Goal: Manage account settings

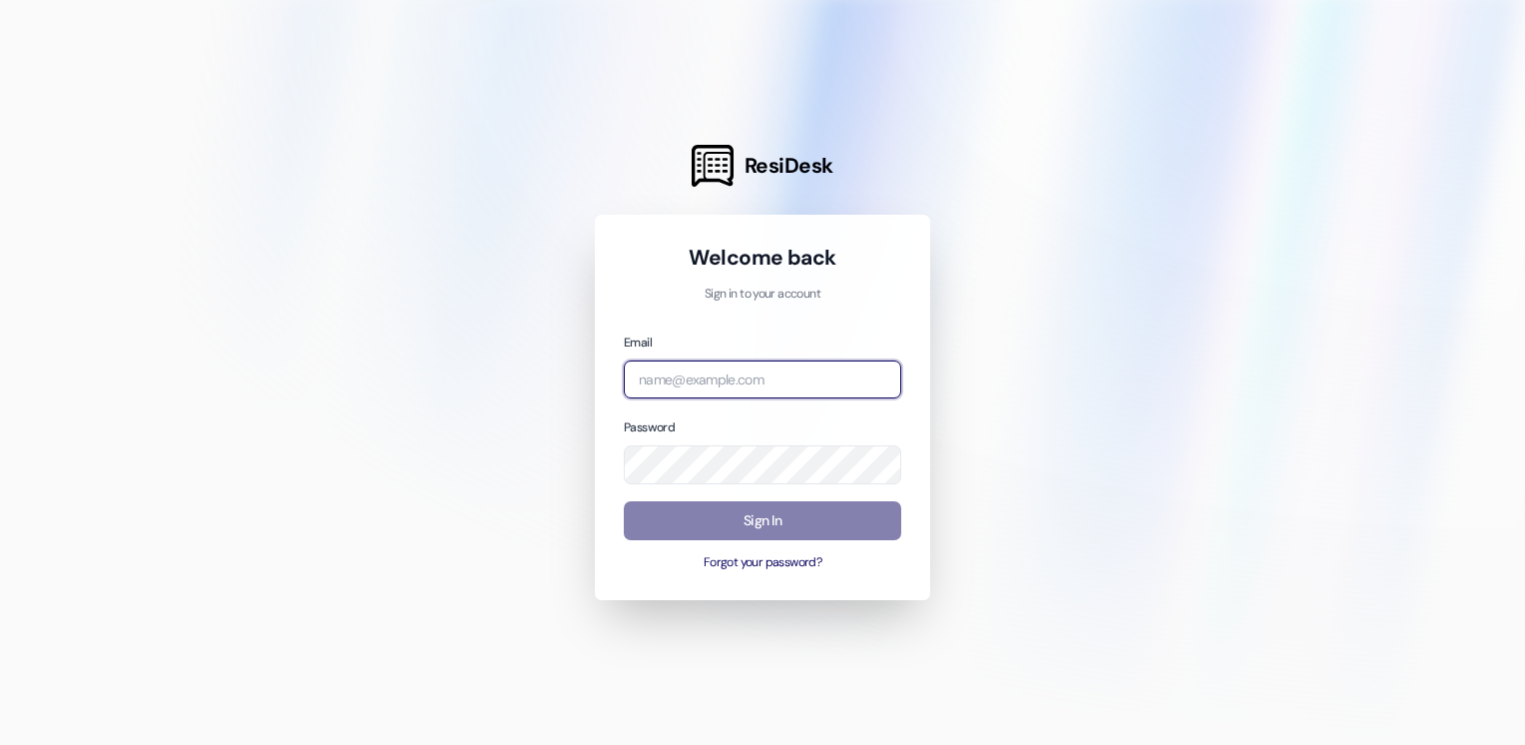
click at [718, 385] on input "email" at bounding box center [762, 379] width 277 height 39
drag, startPoint x: 709, startPoint y: 362, endPoint x: 703, endPoint y: 384, distance: 22.8
click at [703, 384] on input "email" at bounding box center [762, 379] width 277 height 39
click at [700, 381] on input "email" at bounding box center [762, 379] width 277 height 39
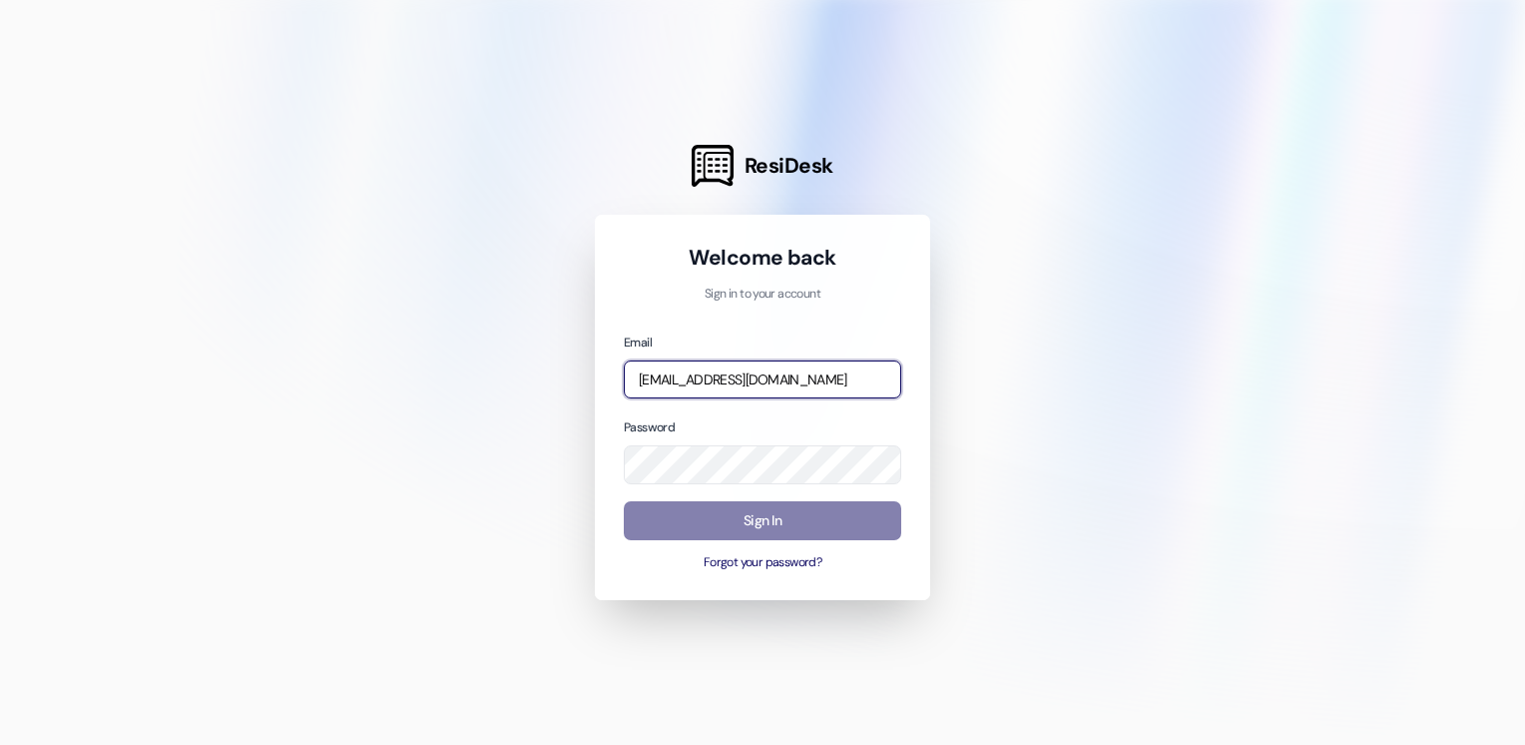
type input "[EMAIL_ADDRESS][DOMAIN_NAME]"
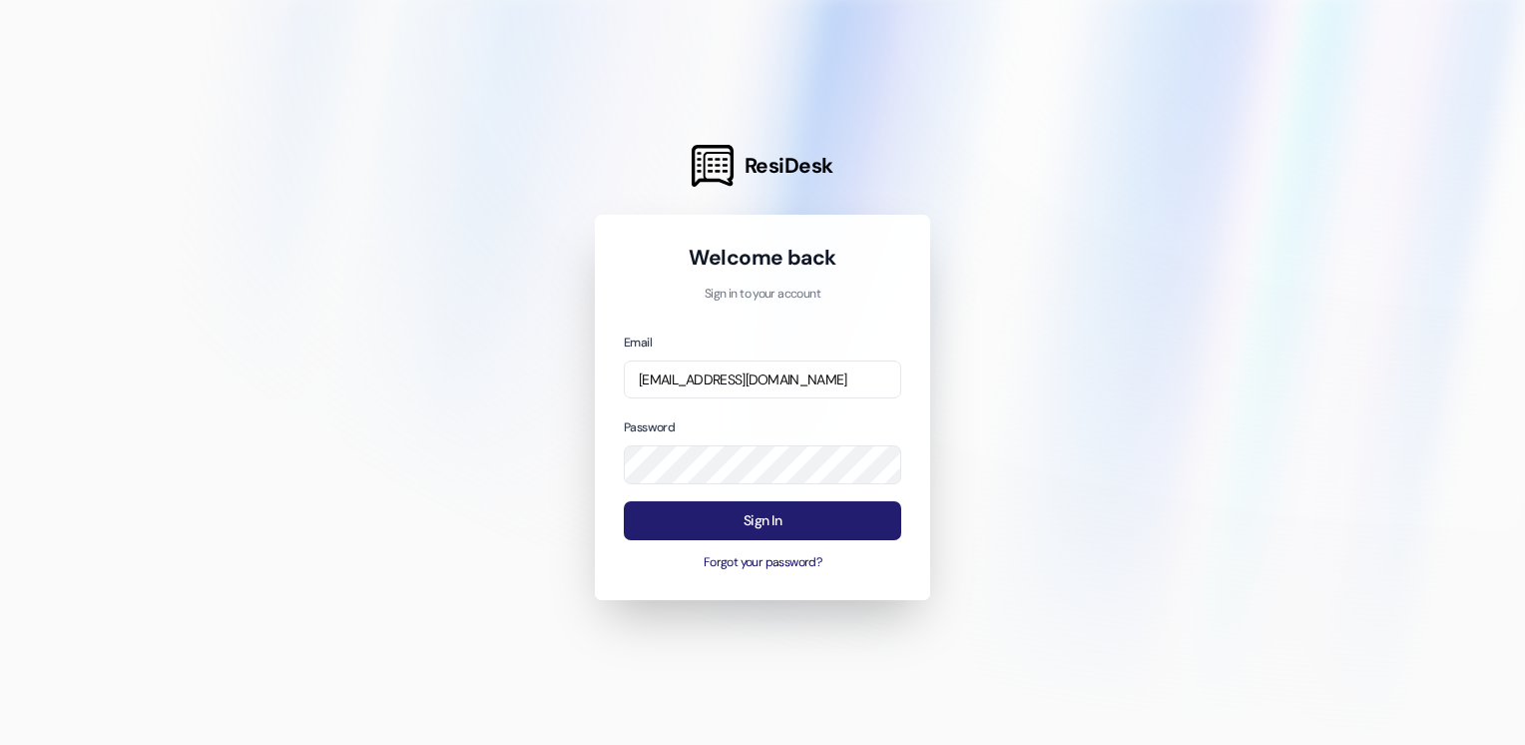
click at [768, 525] on button "Sign In" at bounding box center [762, 520] width 277 height 39
click at [769, 525] on button "Sign In" at bounding box center [762, 520] width 277 height 39
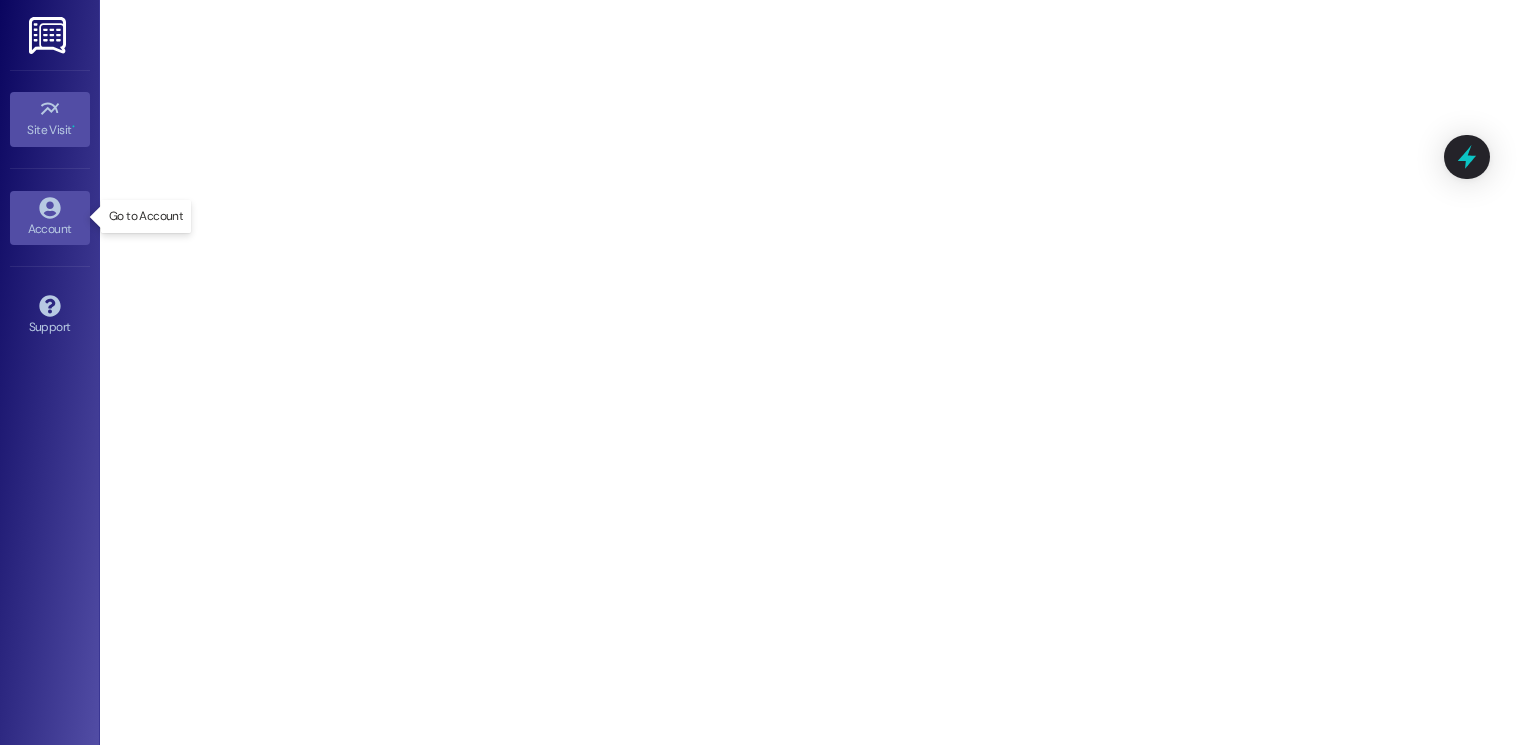
click at [70, 208] on link "Account" at bounding box center [50, 218] width 80 height 54
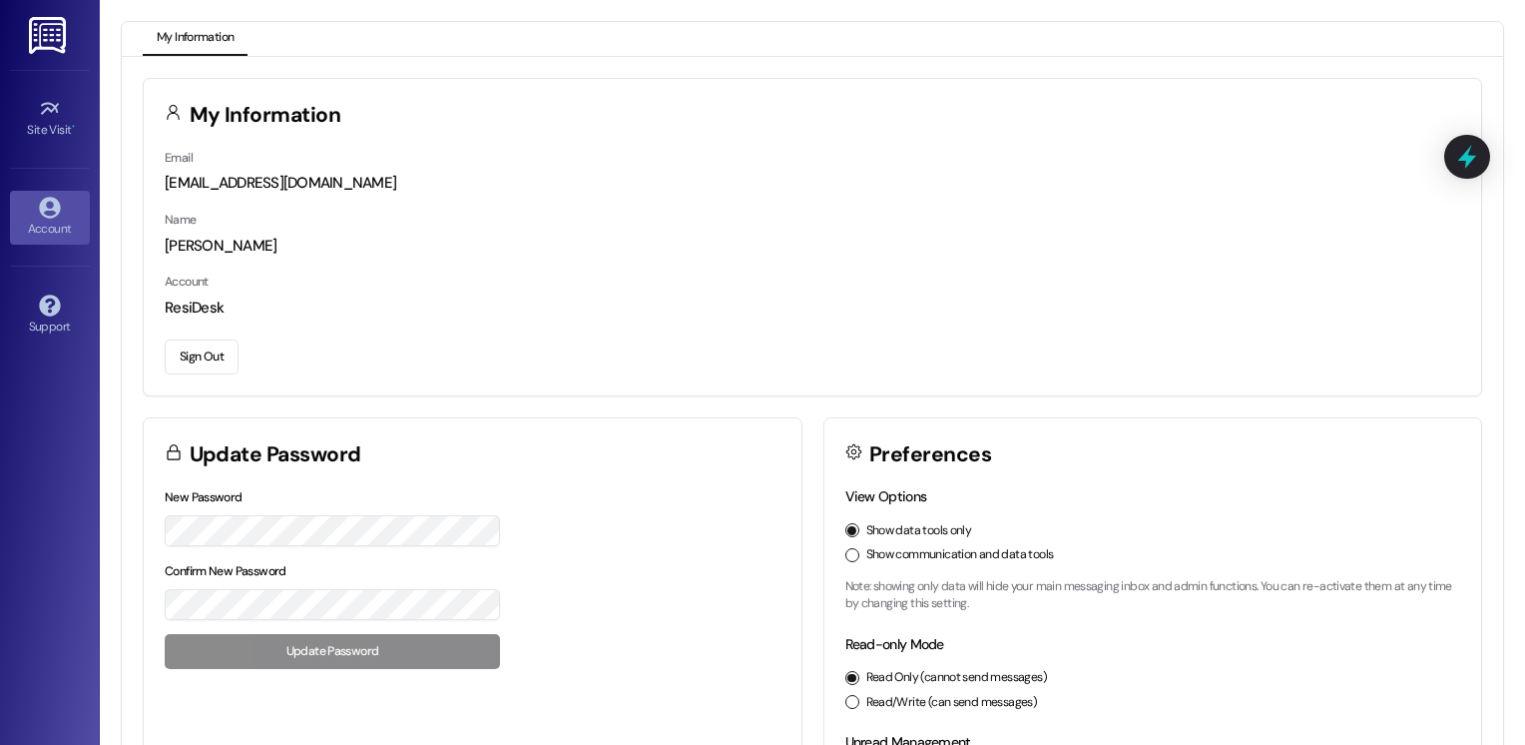
scroll to position [236, 0]
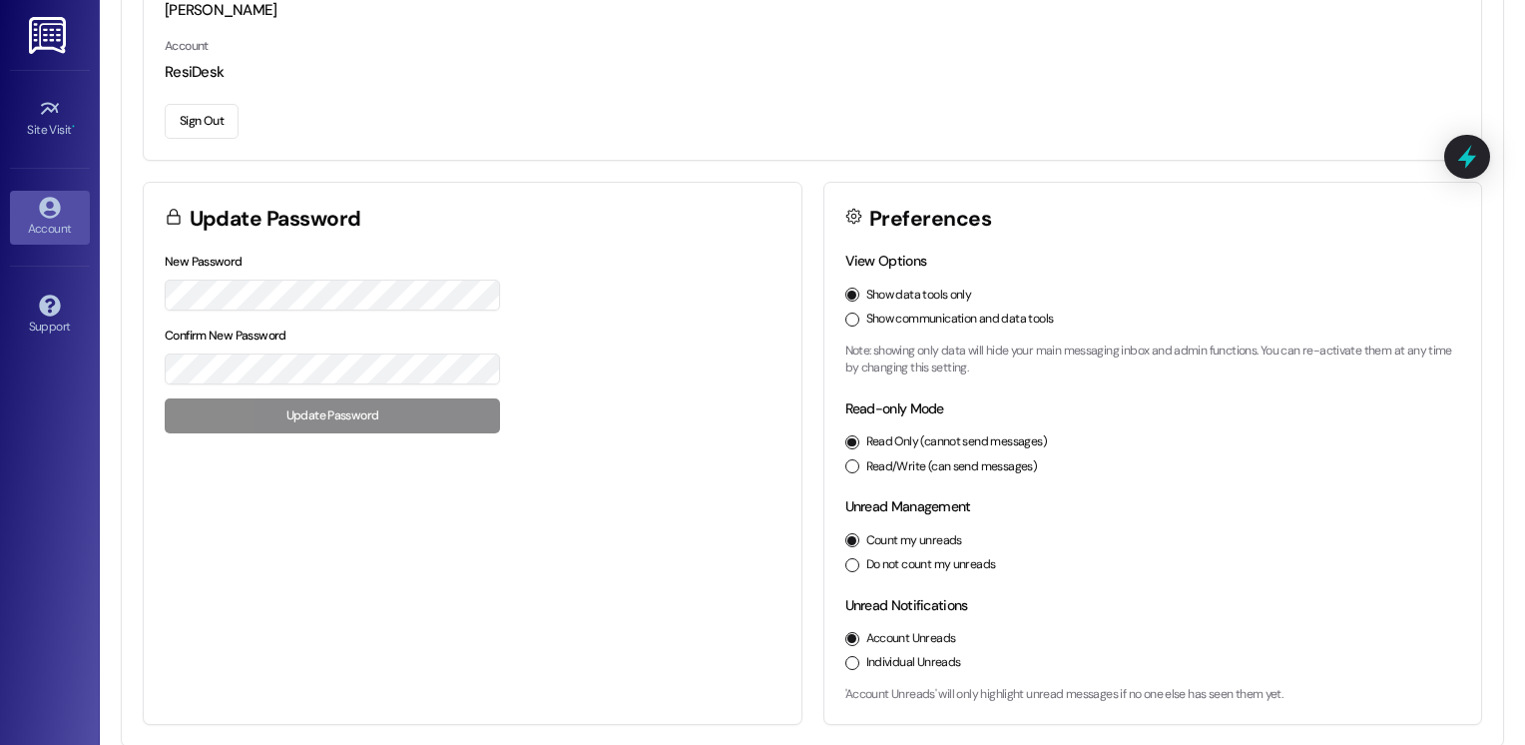
click at [846, 317] on button "Show communication and data tools" at bounding box center [852, 319] width 14 height 14
click at [849, 463] on button "Read/Write (can send messages)" at bounding box center [852, 466] width 14 height 14
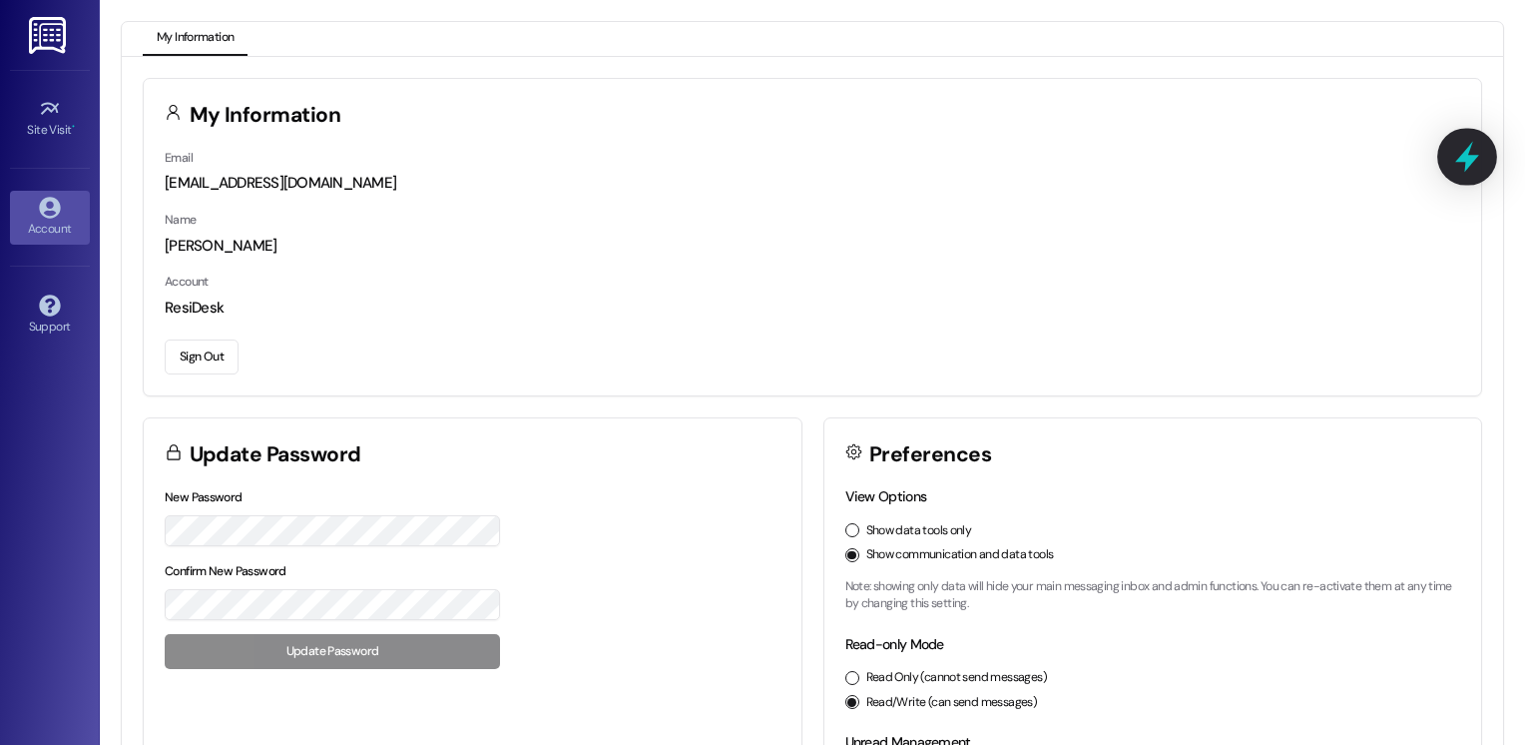
click at [1477, 158] on icon at bounding box center [1467, 157] width 34 height 34
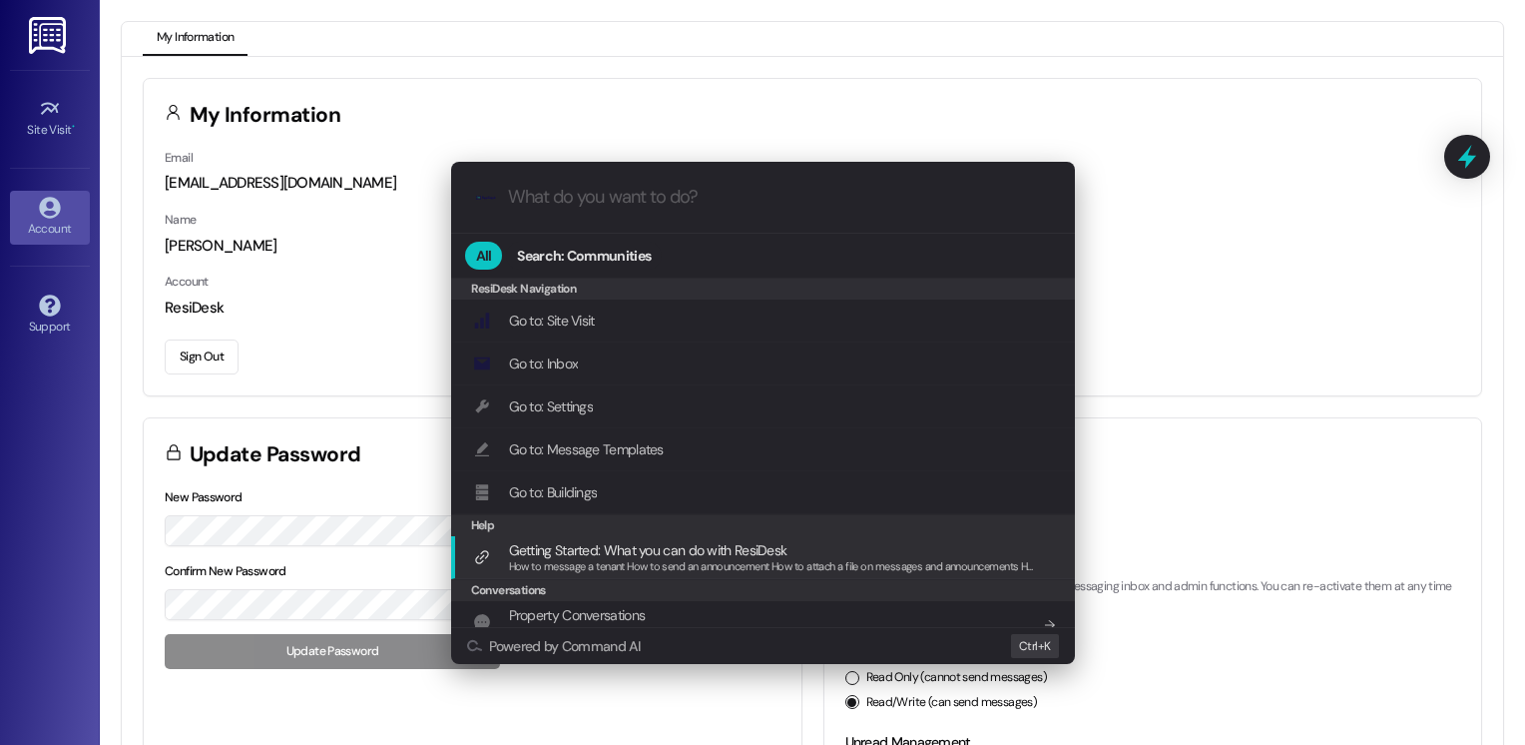
click at [1256, 437] on div ".cls-1{fill:#0a055f;}.cls-2{fill:#0cc4c4;} resideskLogoBlueOrange All Search: C…" at bounding box center [762, 372] width 1525 height 745
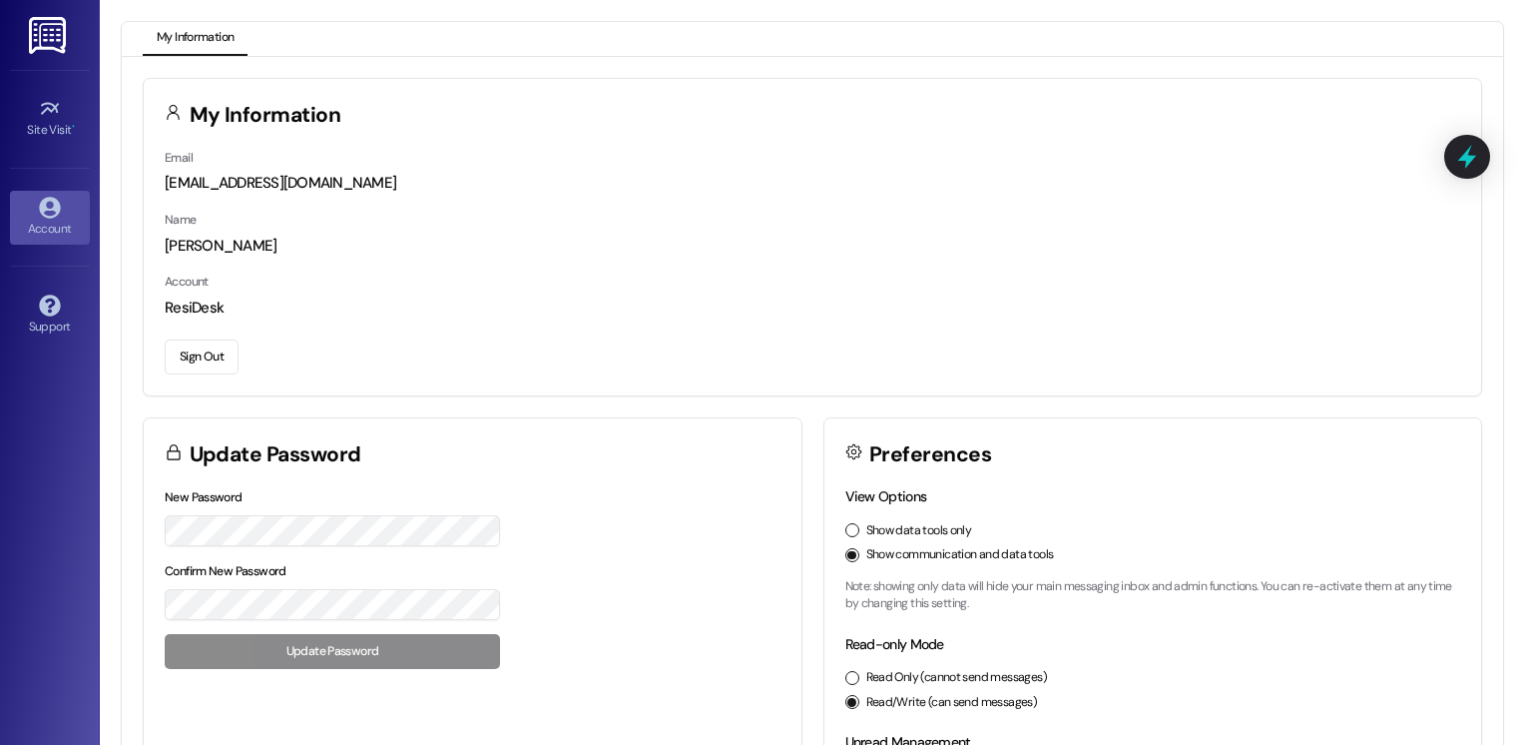
scroll to position [236, 0]
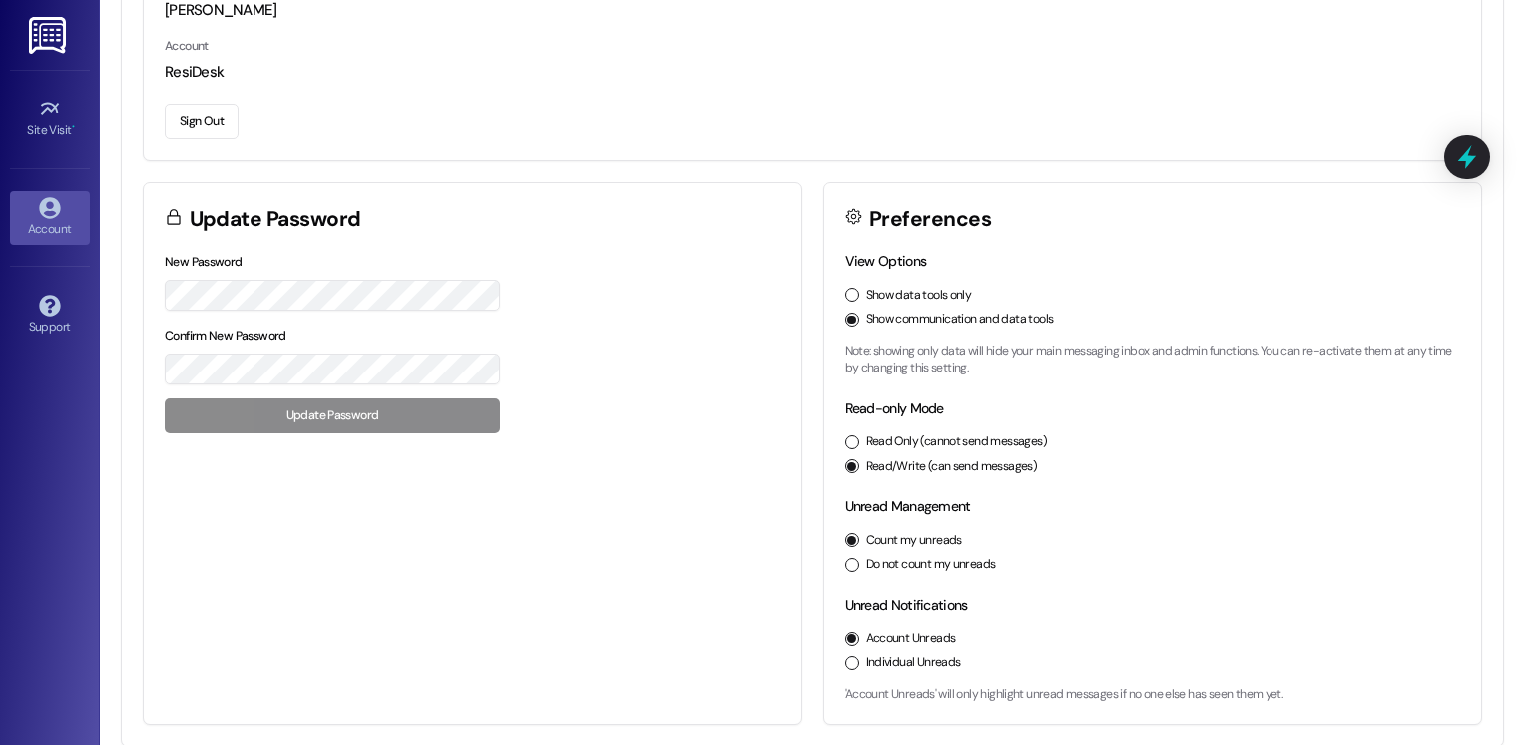
click at [1309, 679] on div "Unread Notifications Account Unreads Individual Unreads 'Account Unreads' will …" at bounding box center [1153, 649] width 616 height 109
click at [48, 116] on icon at bounding box center [50, 109] width 22 height 22
